Goal: Task Accomplishment & Management: Use online tool/utility

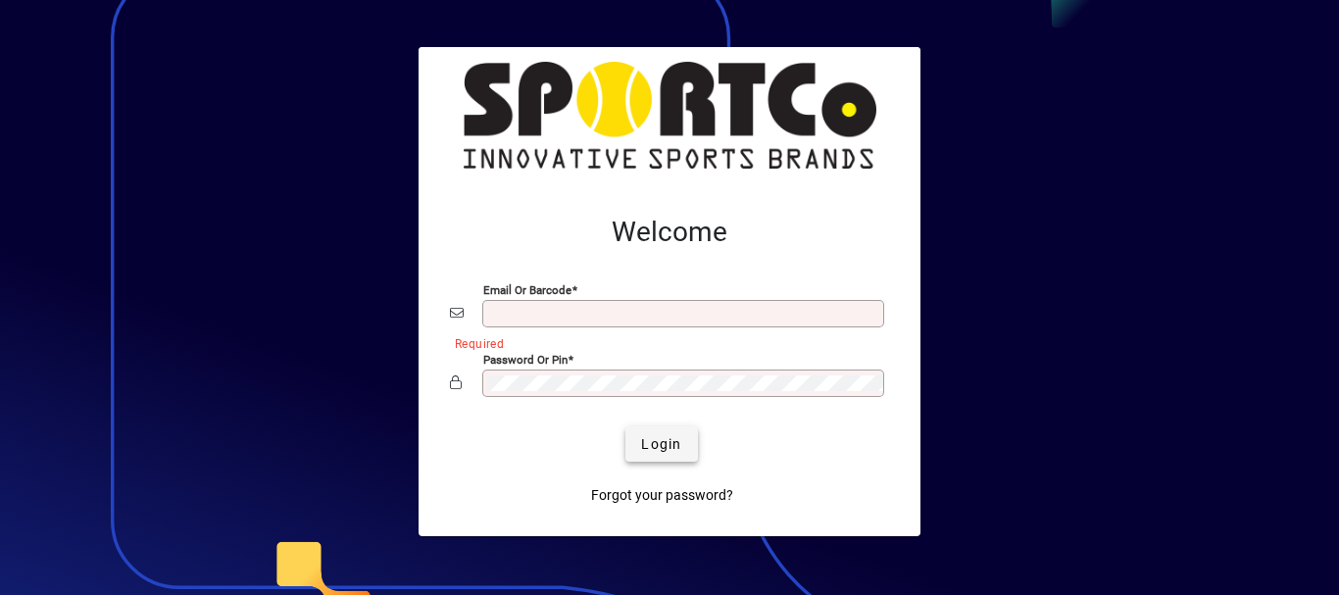
type input "**********"
click at [670, 447] on span "Login" at bounding box center [661, 444] width 40 height 21
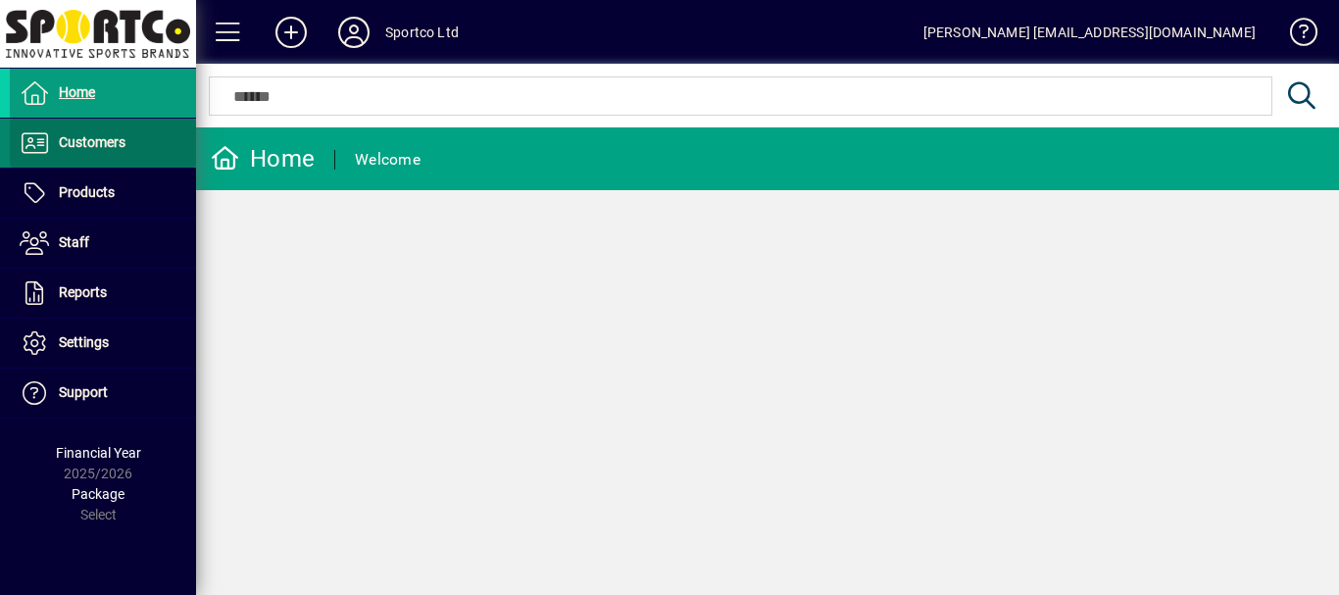
click at [85, 145] on span "Customers" at bounding box center [92, 142] width 67 height 16
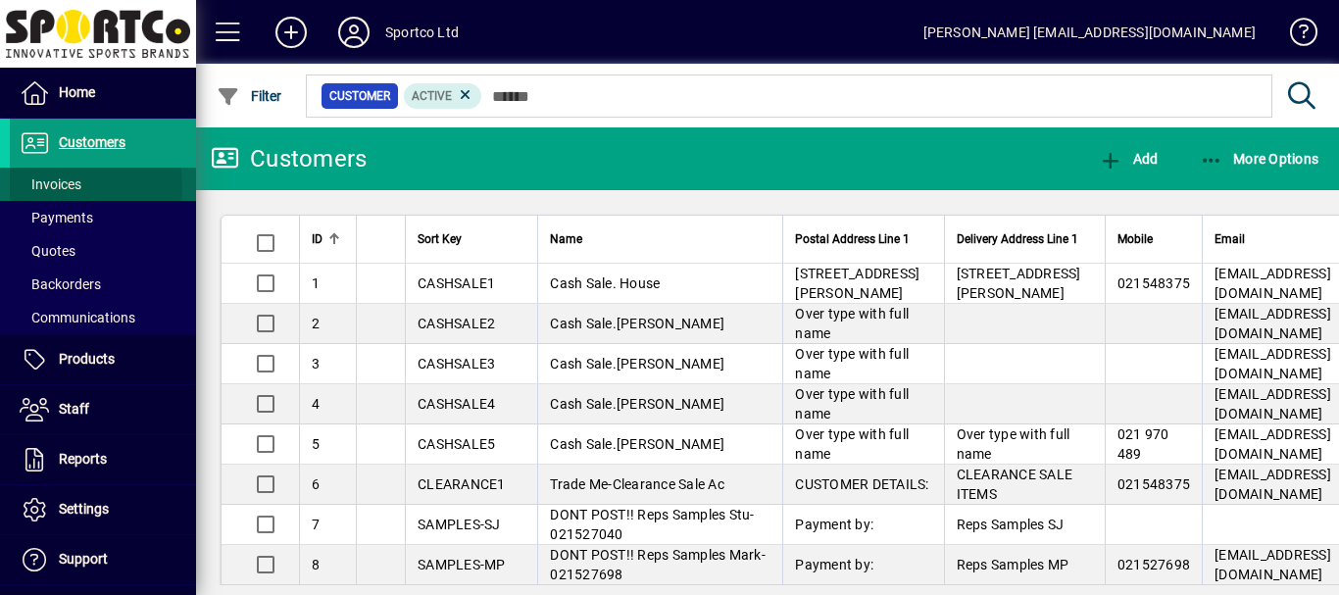
click at [63, 186] on span "Invoices" at bounding box center [51, 184] width 62 height 16
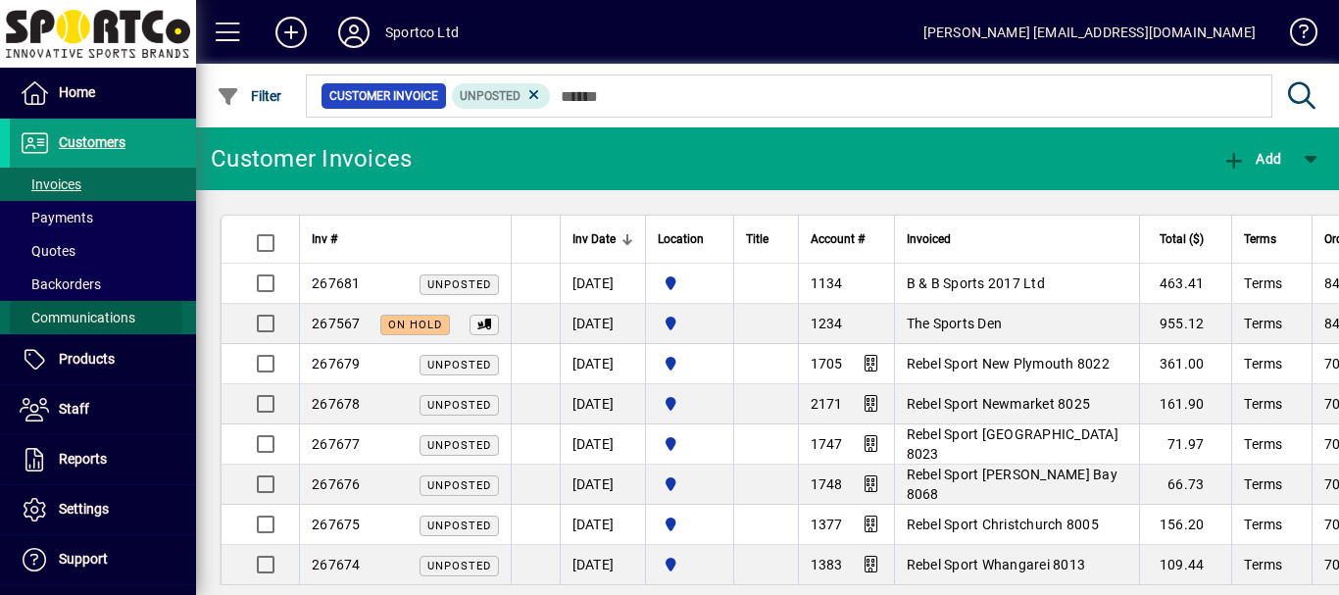
click at [58, 319] on span "Communications" at bounding box center [78, 318] width 116 height 16
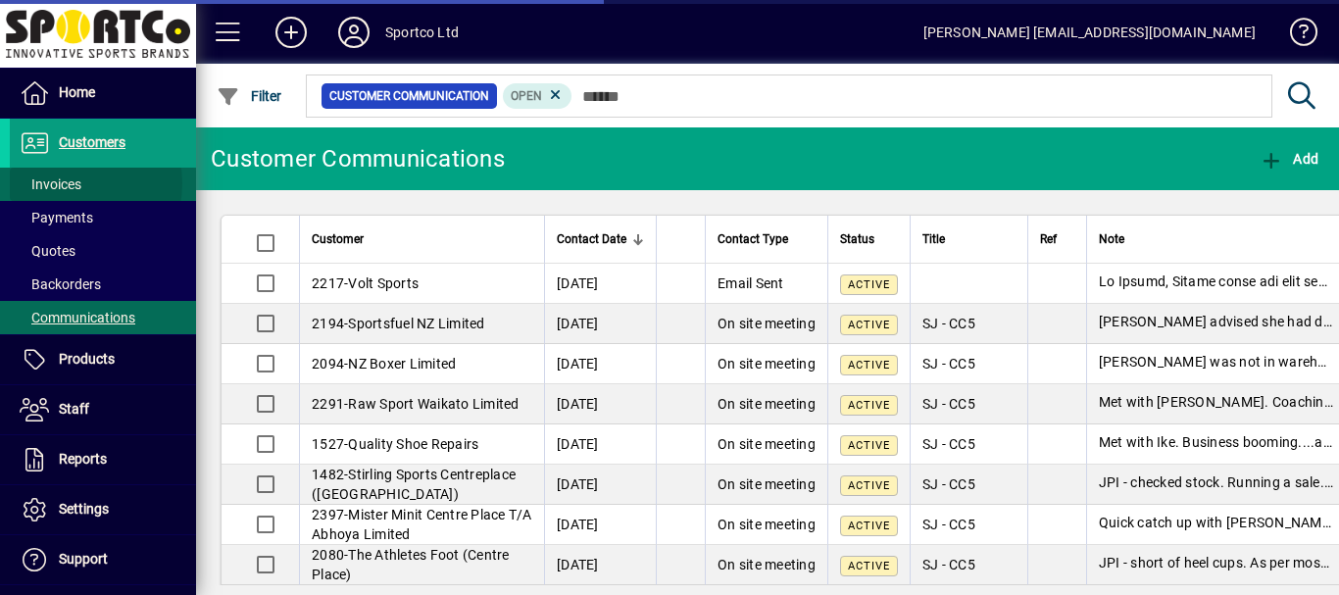
click at [64, 183] on span "Invoices" at bounding box center [51, 184] width 62 height 16
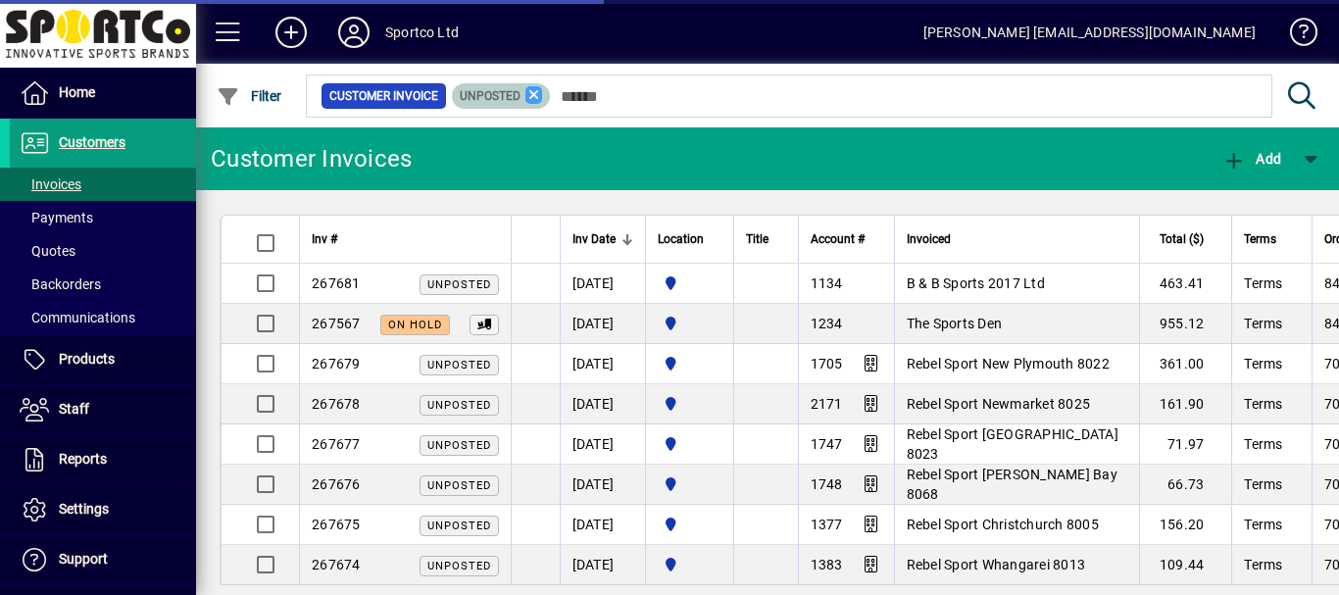
click at [528, 94] on icon at bounding box center [534, 95] width 18 height 18
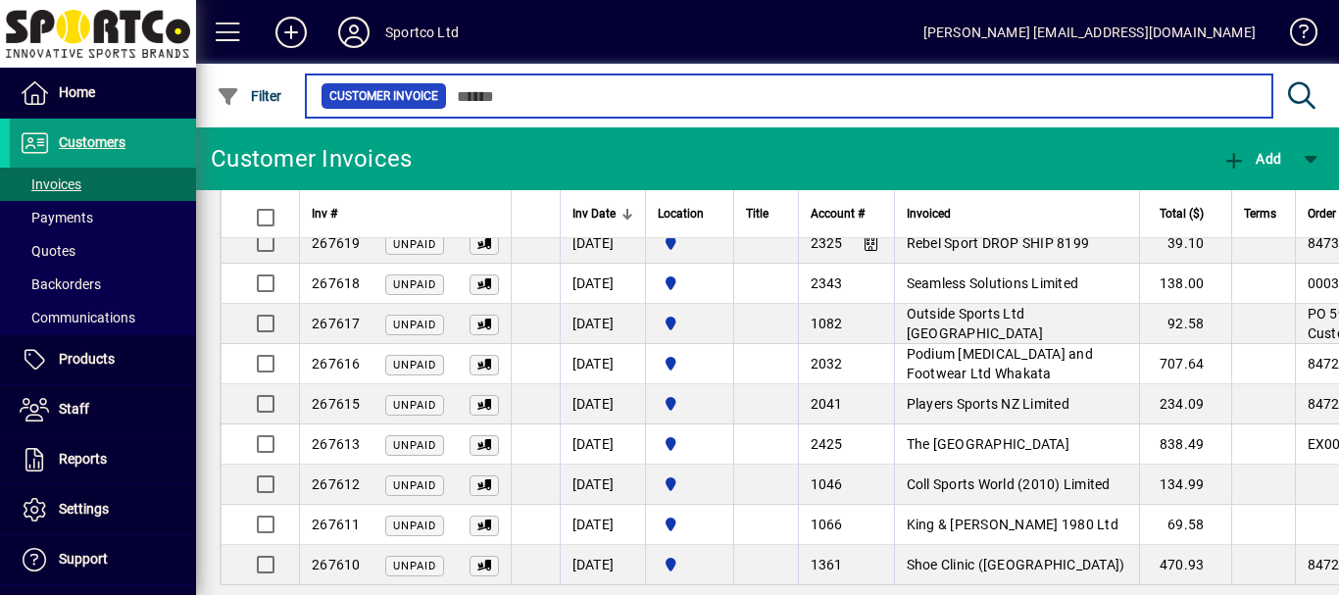
scroll to position [2435, 0]
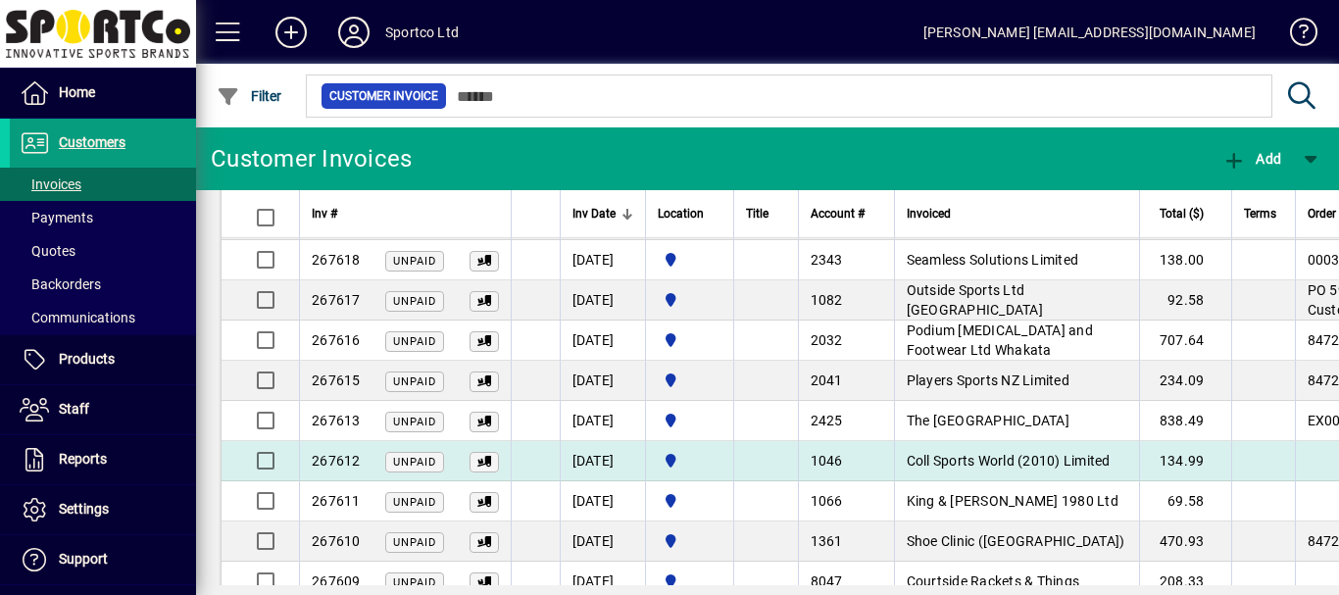
click at [1044, 460] on span "Coll Sports World (2010) Limited" at bounding box center [1009, 461] width 204 height 16
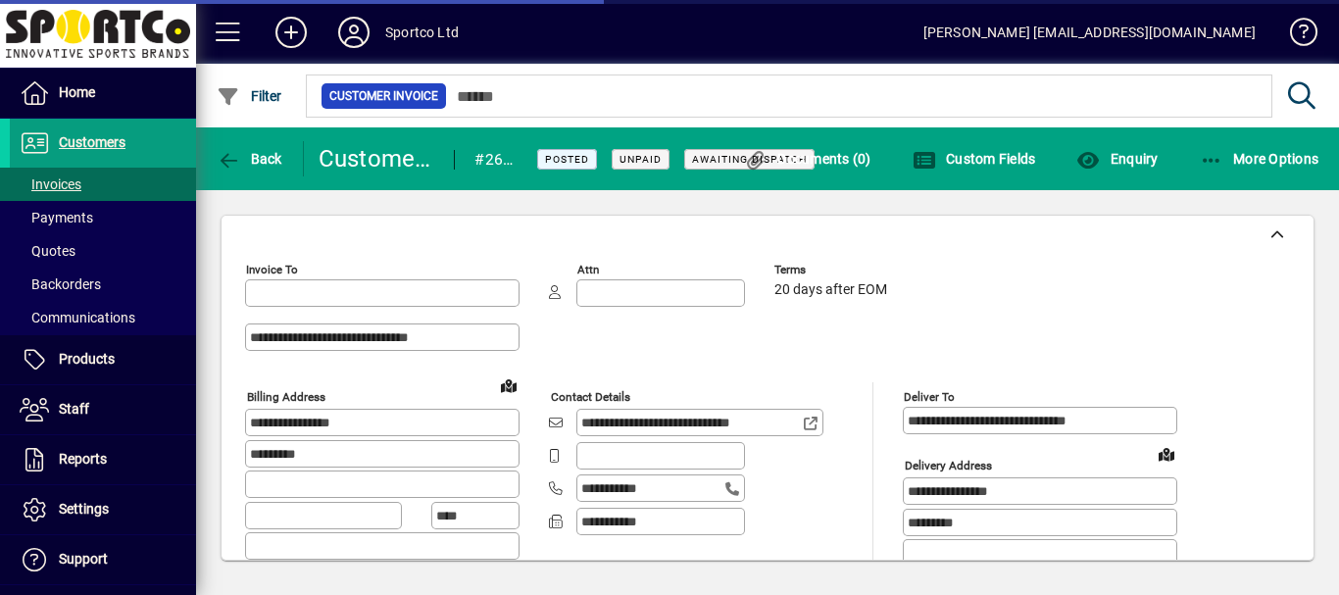
type input "**********"
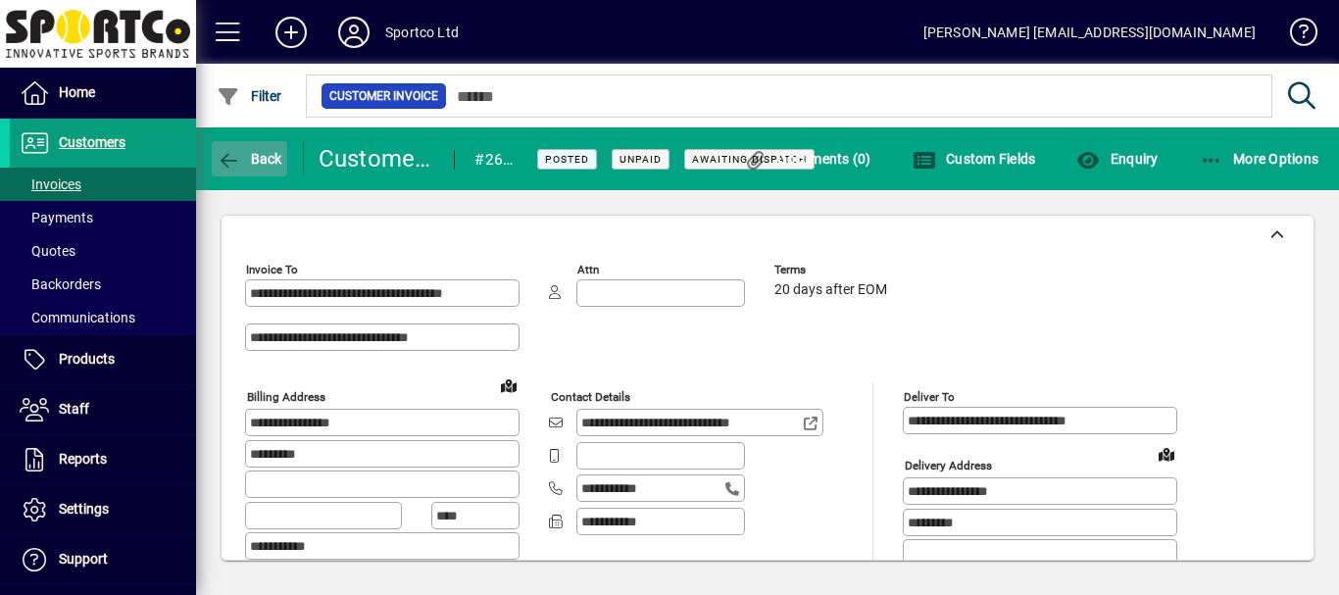
click at [266, 159] on span "Back" at bounding box center [250, 159] width 66 height 16
